Goal: Task Accomplishment & Management: Manage account settings

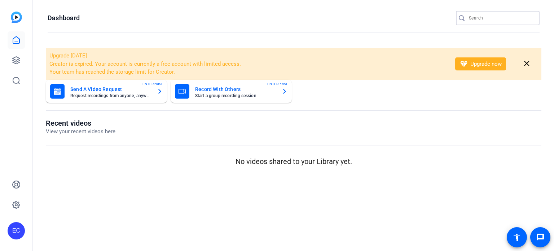
click at [507, 19] on input "Search" at bounding box center [501, 18] width 65 height 9
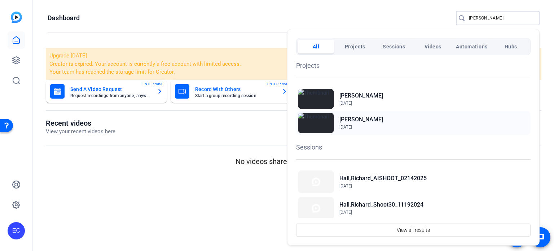
type input "richard"
click at [0, 0] on h2 "[PERSON_NAME]" at bounding box center [0, 0] width 0 height 0
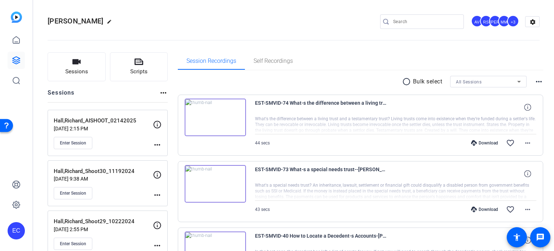
click at [157, 142] on mat-icon "more_horiz" at bounding box center [157, 144] width 9 height 9
click at [164, 154] on span "Edit Session" at bounding box center [175, 154] width 33 height 9
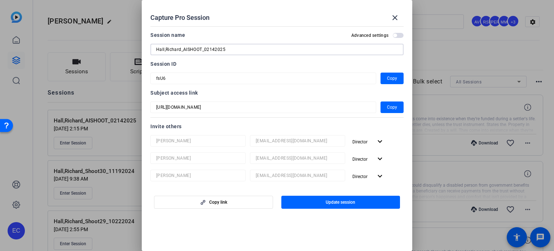
drag, startPoint x: 214, startPoint y: 50, endPoint x: 206, endPoint y: 50, distance: 7.6
click at [206, 50] on input "Hall,Richard_AISHOOT_02142025" at bounding box center [277, 49] width 242 height 9
type input "Hall,Richard_AISHOOT_09032025"
click at [321, 204] on span "button" at bounding box center [340, 201] width 119 height 17
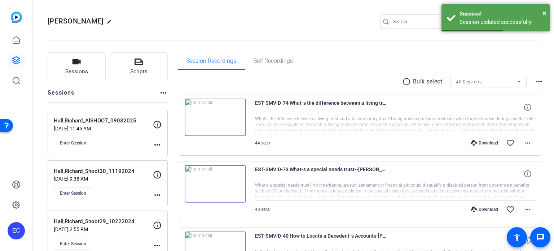
click at [158, 143] on mat-icon "more_horiz" at bounding box center [157, 144] width 9 height 9
click at [166, 153] on span "Edit Session" at bounding box center [175, 154] width 33 height 9
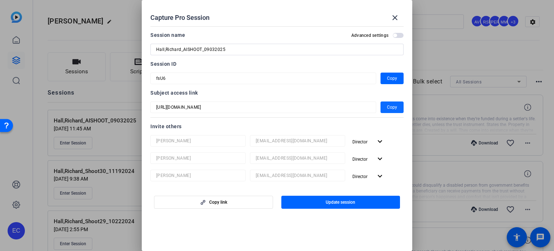
click at [381, 108] on span "button" at bounding box center [392, 106] width 23 height 17
